Goal: Communication & Community: Answer question/provide support

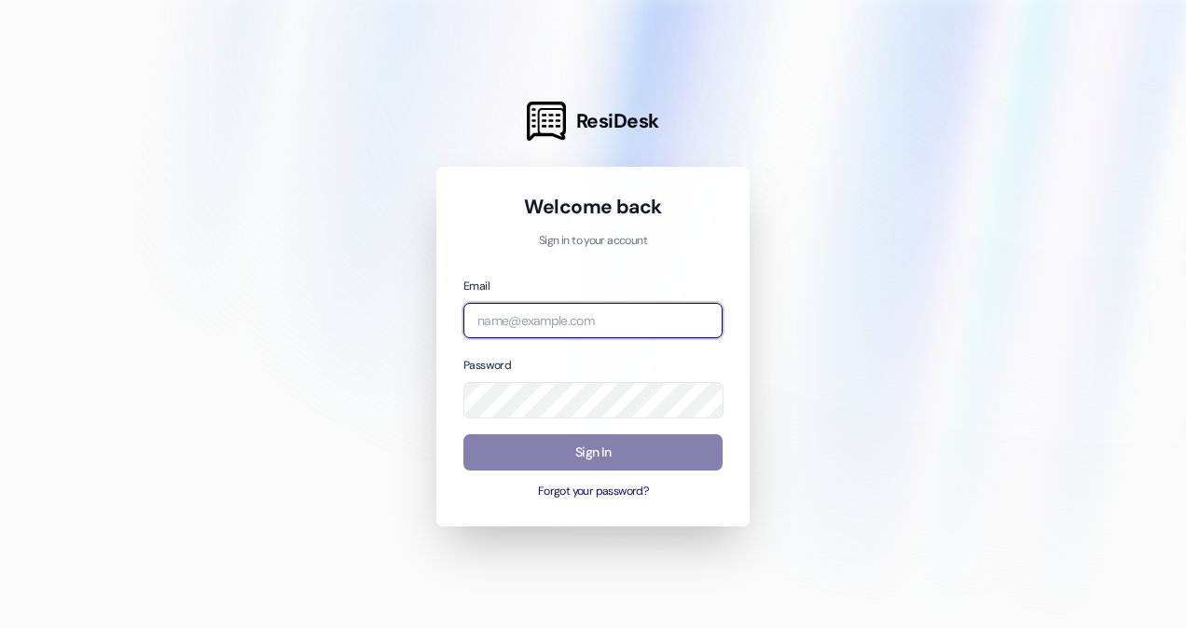
click at [510, 334] on input "email" at bounding box center [592, 321] width 259 height 36
drag, startPoint x: 500, startPoint y: 315, endPoint x: 418, endPoint y: 307, distance: 82.5
click at [418, 307] on div "ResiDesk Welcome back Sign in to your account Email [EMAIL_ADDRESS][DOMAIN_NAME…" at bounding box center [593, 314] width 1186 height 628
click at [582, 325] on input "[EMAIL_ADDRESS][DOMAIN_NAME]" at bounding box center [592, 321] width 259 height 36
type input "[EMAIL_ADDRESS][DOMAIN_NAME]"
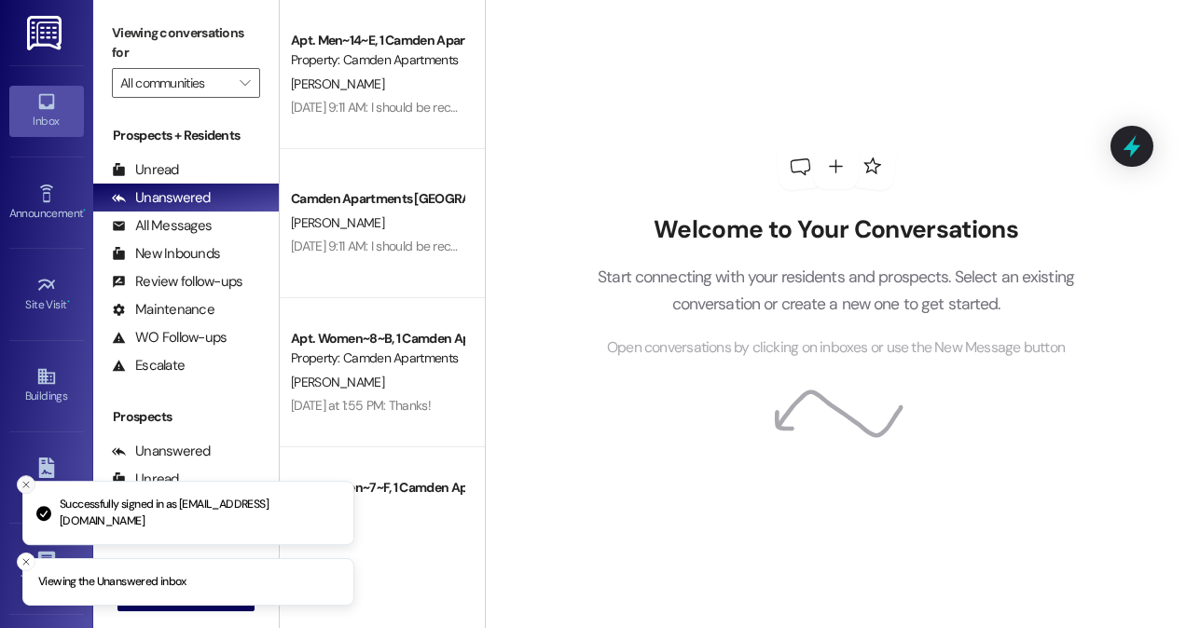
click at [26, 479] on icon "Close toast" at bounding box center [26, 484] width 11 height 11
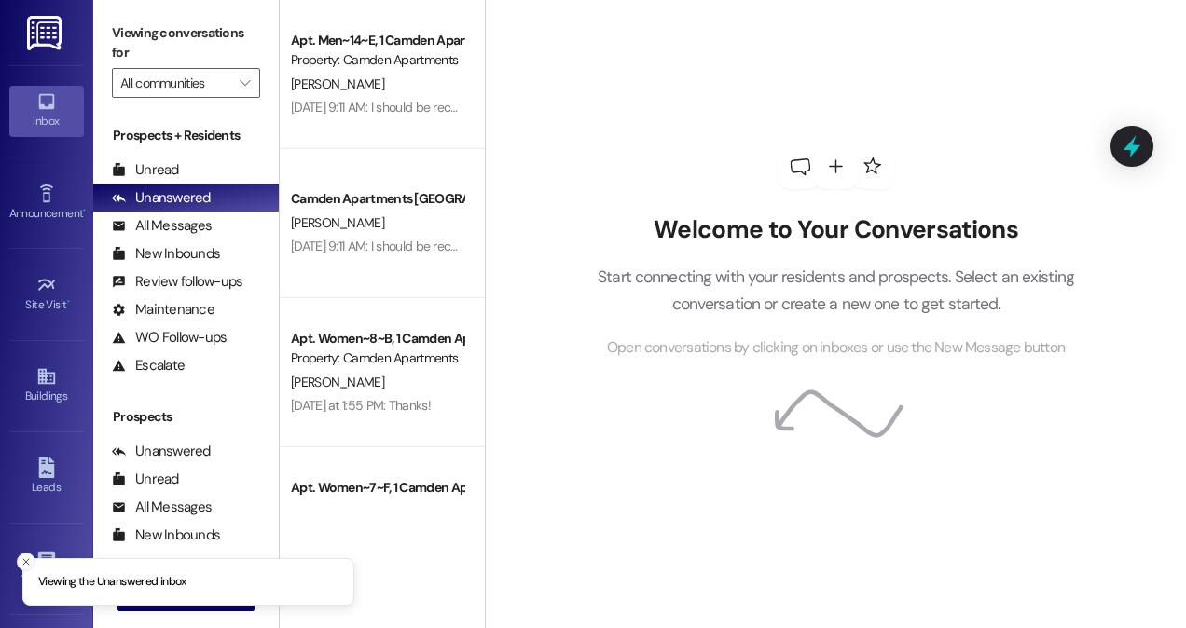
click at [21, 565] on icon "Close toast" at bounding box center [26, 562] width 11 height 11
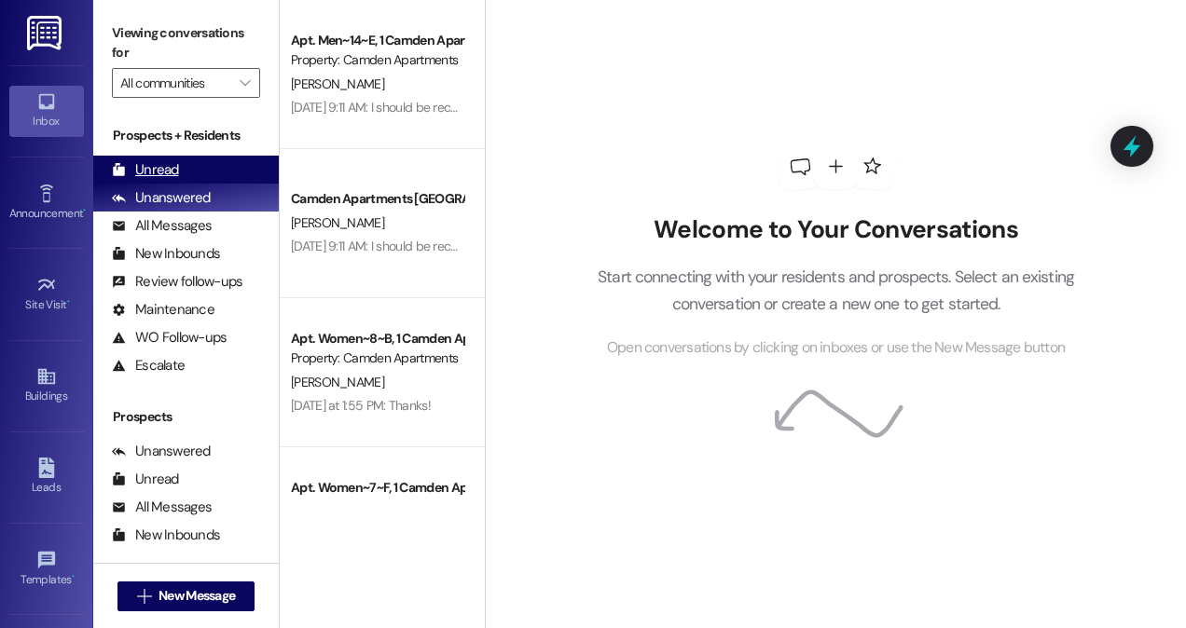
click at [212, 177] on div "Unread (0)" at bounding box center [186, 170] width 186 height 28
